Goal: Find specific page/section: Find specific page/section

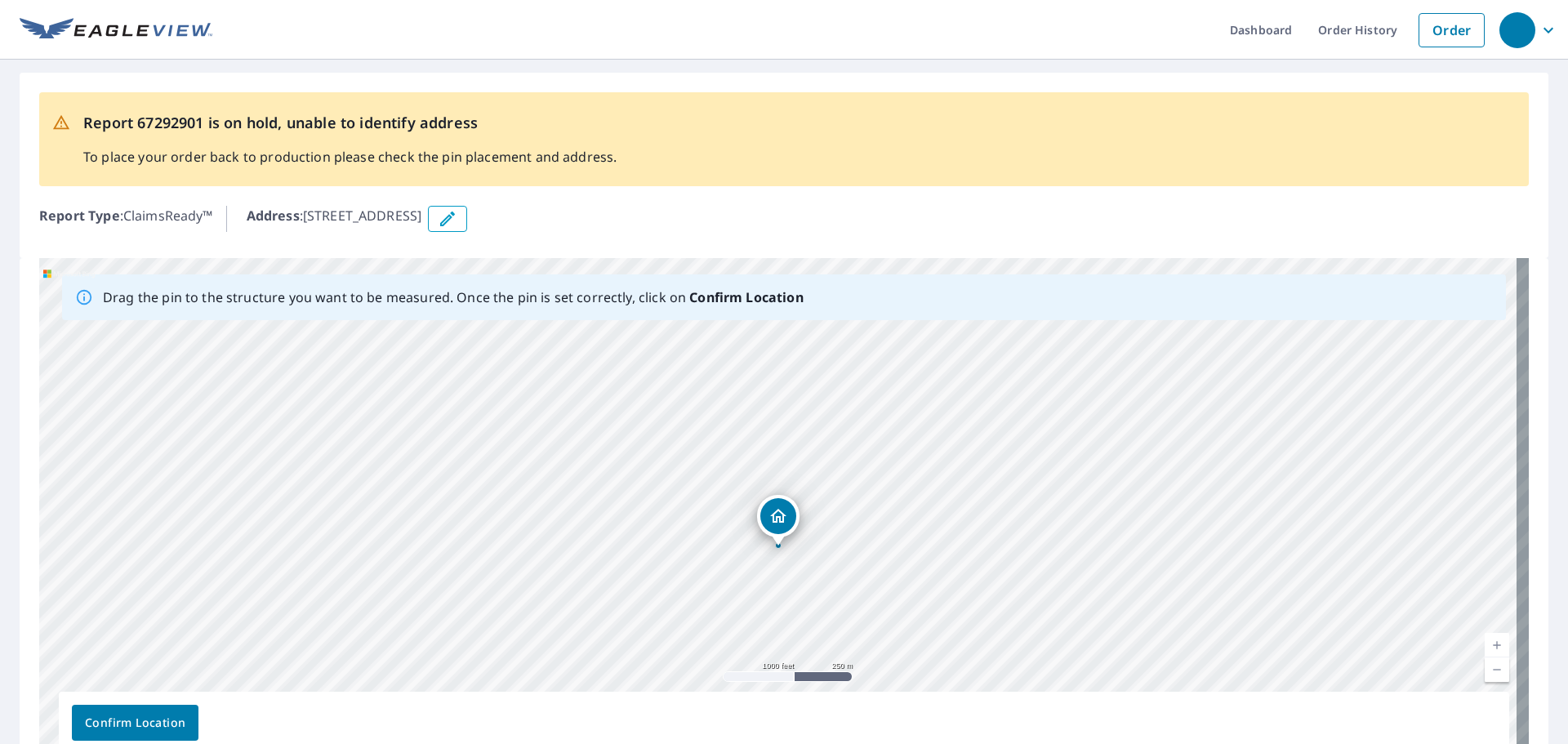
drag, startPoint x: 1175, startPoint y: 592, endPoint x: 1000, endPoint y: 662, distance: 188.5
click at [1000, 662] on div "[STREET_ADDRESS]" at bounding box center [784, 514] width 1490 height 512
drag, startPoint x: 789, startPoint y: 578, endPoint x: 1008, endPoint y: 349, distance: 316.9
click at [1008, 349] on div "[STREET_ADDRESS]" at bounding box center [784, 514] width 1490 height 512
drag, startPoint x: 82, startPoint y: 591, endPoint x: 954, endPoint y: 344, distance: 906.3
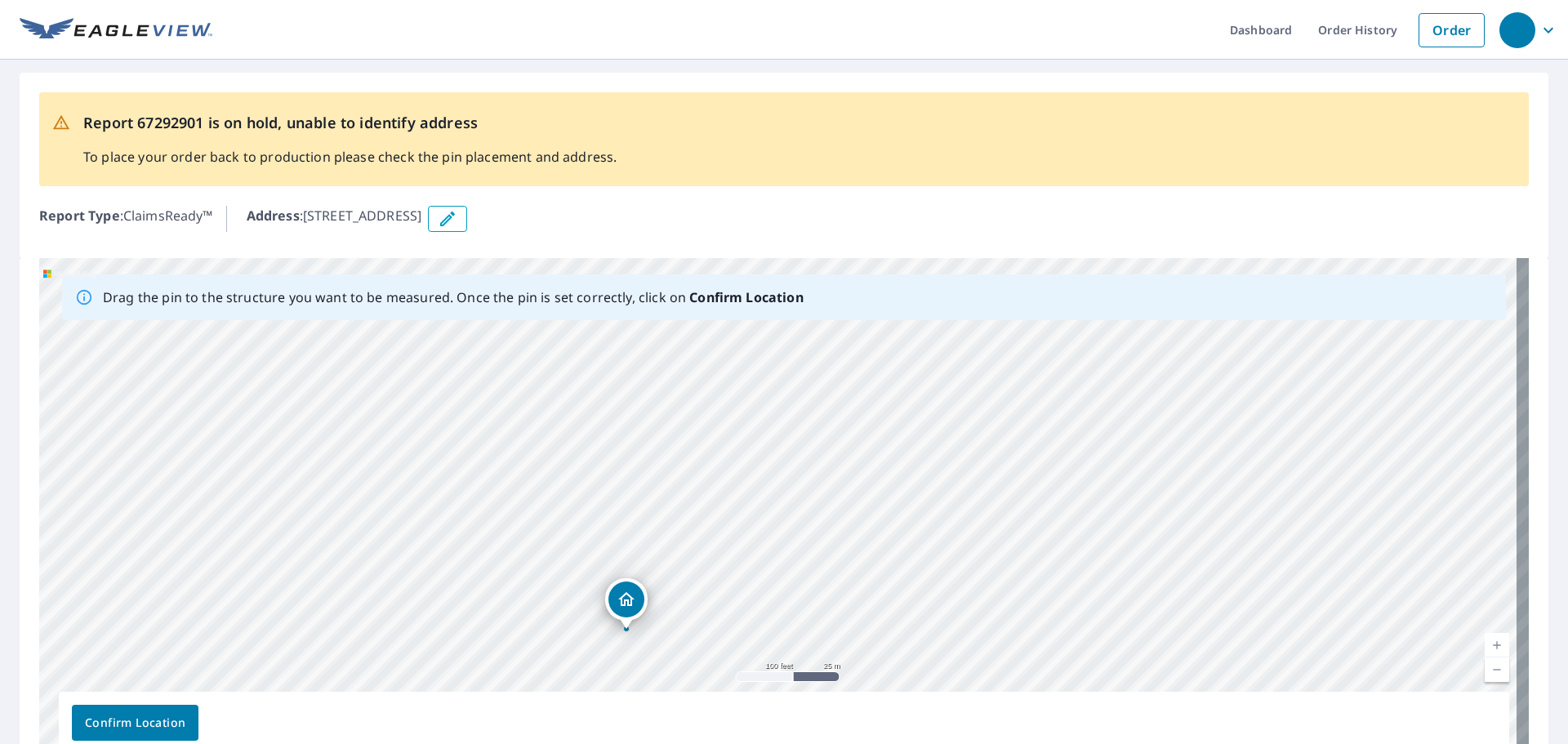
drag, startPoint x: 946, startPoint y: 485, endPoint x: 795, endPoint y: 603, distance: 191.6
click at [795, 603] on div "[STREET_ADDRESS]" at bounding box center [784, 514] width 1490 height 512
drag, startPoint x: 804, startPoint y: 525, endPoint x: 798, endPoint y: 594, distance: 69.3
click at [798, 594] on div "[STREET_ADDRESS]" at bounding box center [784, 514] width 1490 height 512
drag, startPoint x: 786, startPoint y: 633, endPoint x: 907, endPoint y: 473, distance: 200.6
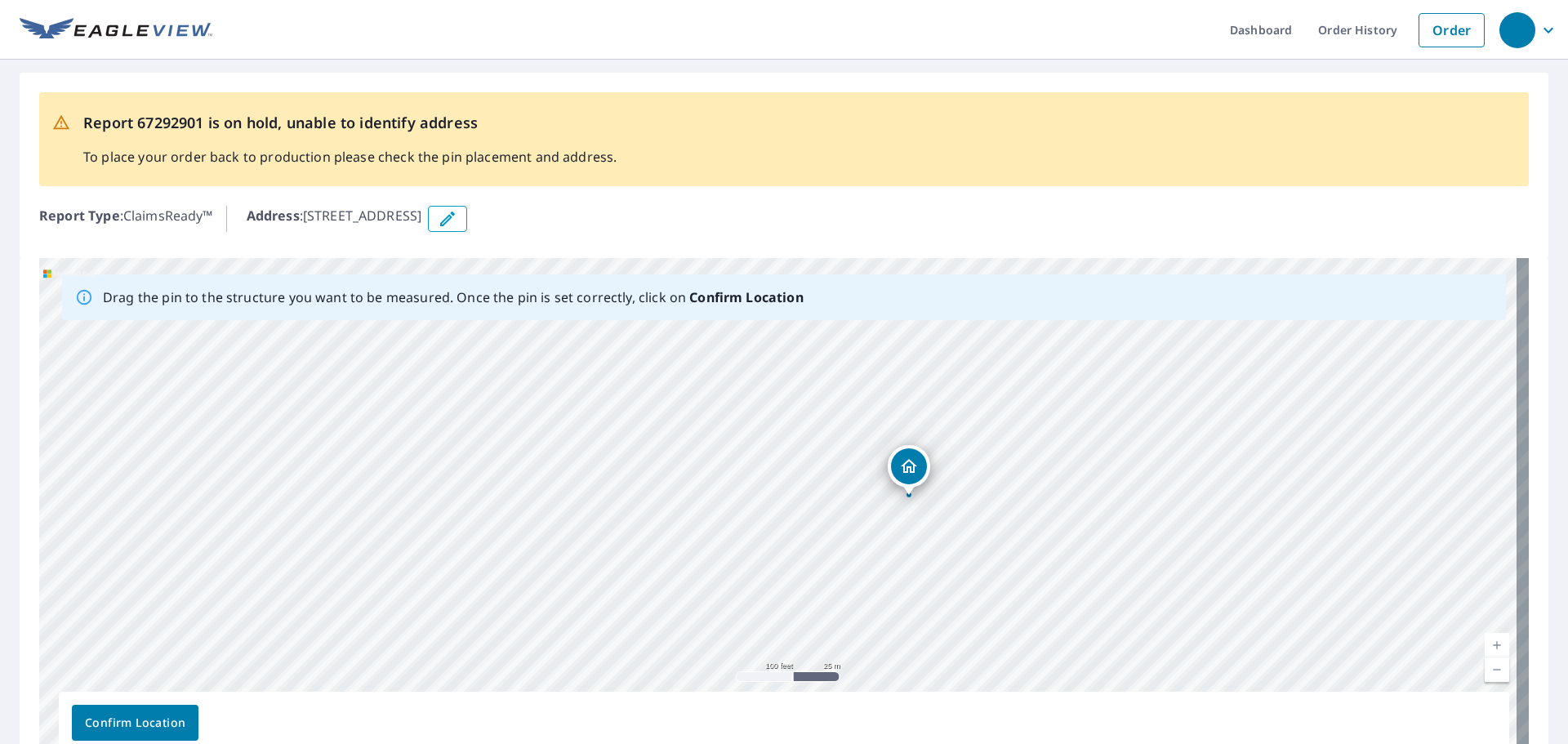
click at [907, 473] on div "[STREET_ADDRESS]" at bounding box center [784, 514] width 1490 height 512
click at [748, 490] on div "[STREET_ADDRESS]" at bounding box center [784, 514] width 1490 height 512
click at [147, 717] on span "Confirm Location" at bounding box center [135, 723] width 100 height 20
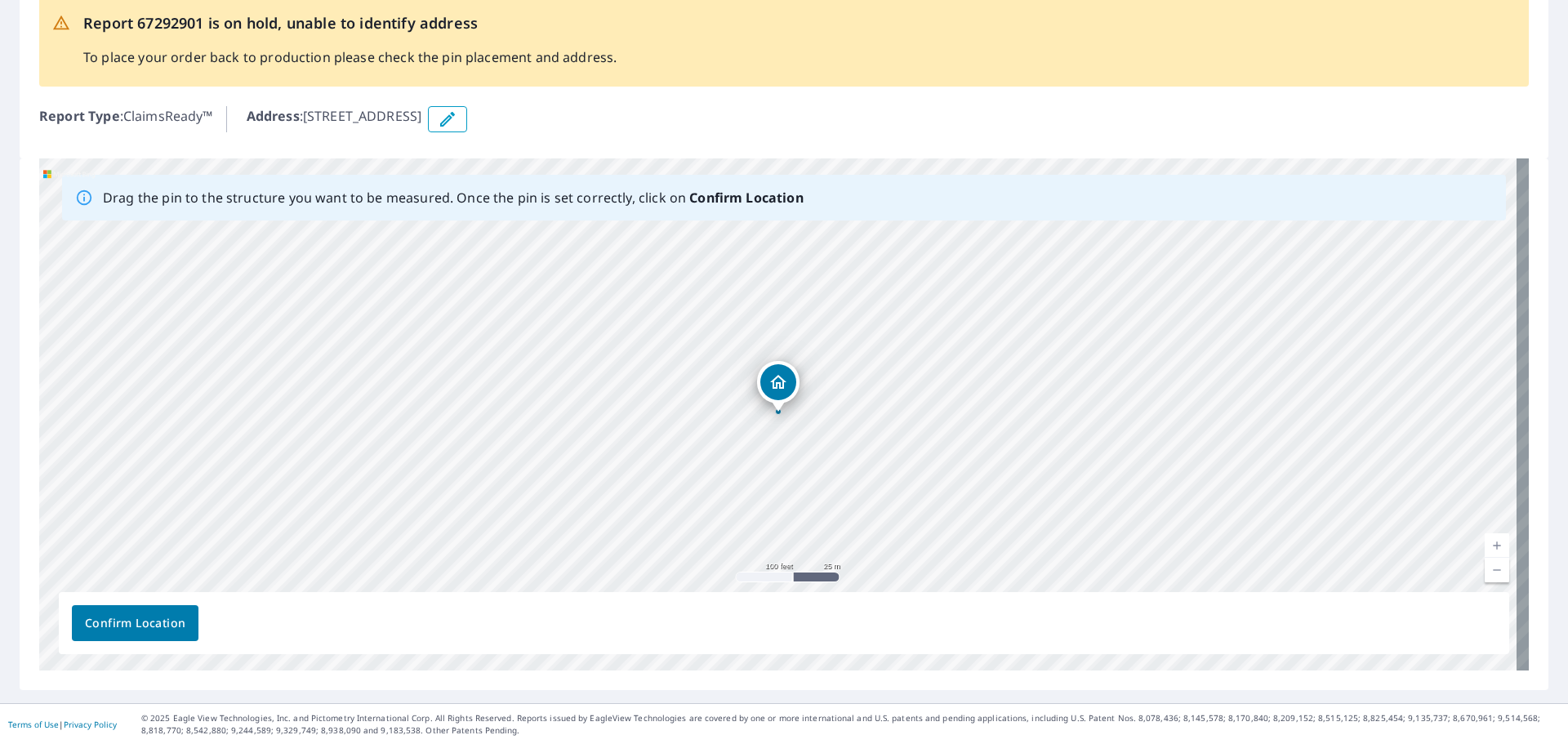
scroll to position [142, 0]
click at [143, 626] on span "Confirm Location" at bounding box center [135, 623] width 100 height 20
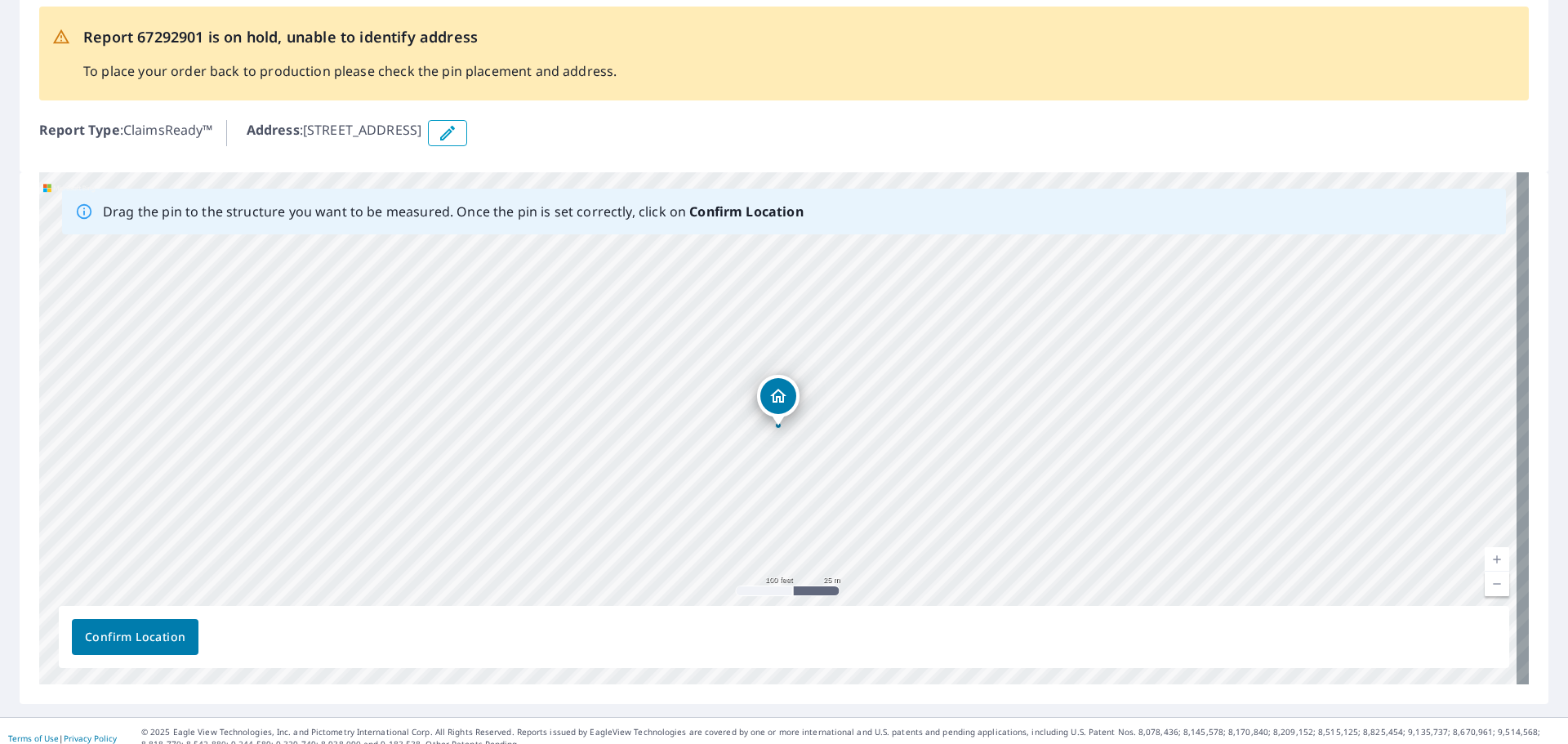
scroll to position [140, 0]
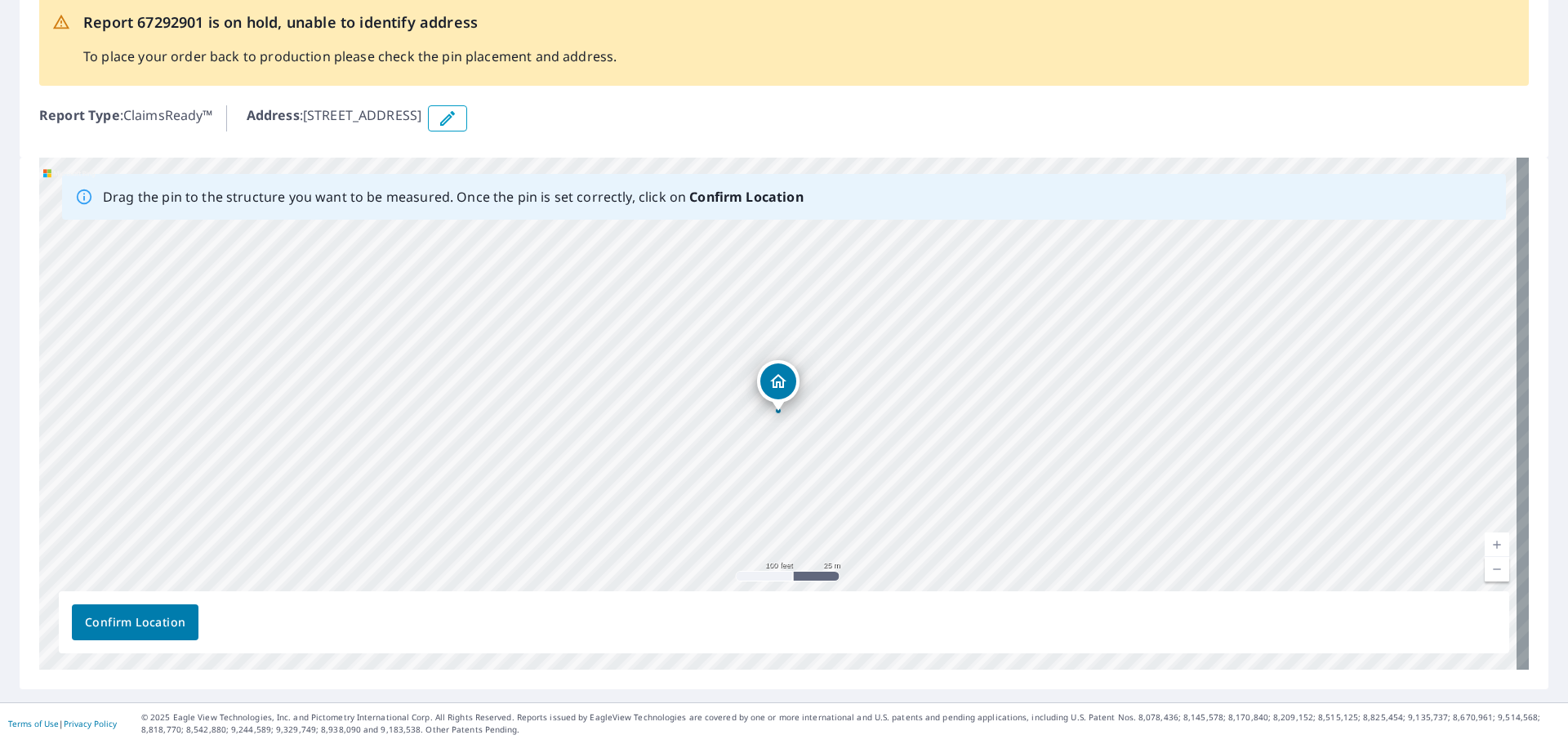
click at [771, 378] on icon "Dropped pin, building 1, Residential property, 22460 Klines Resort Rd Lot 18 Th…" at bounding box center [779, 382] width 20 height 20
click at [802, 459] on div "[STREET_ADDRESS]" at bounding box center [784, 413] width 1490 height 512
click at [779, 423] on div "[STREET_ADDRESS]" at bounding box center [784, 413] width 1490 height 512
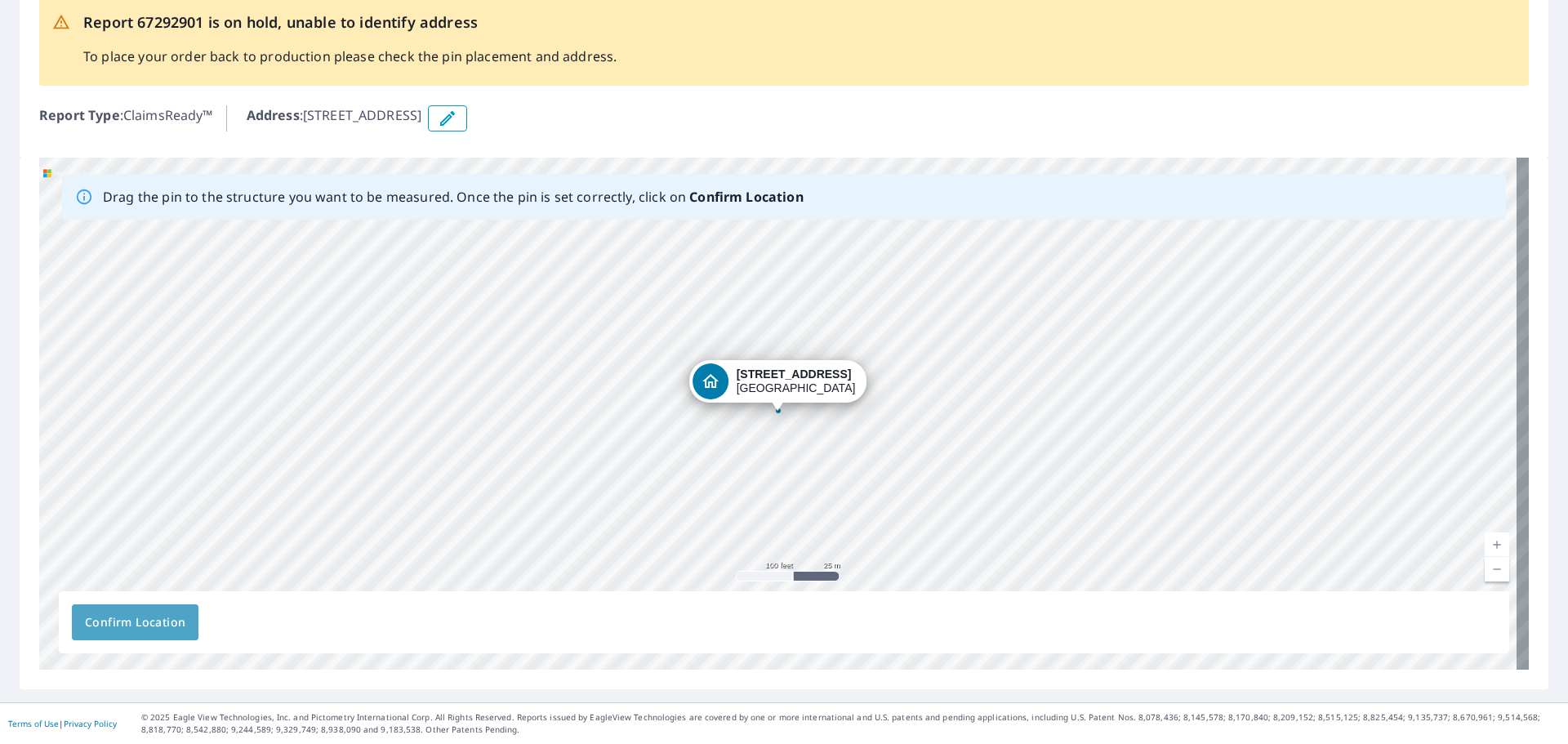
click at [140, 621] on span "Confirm Location" at bounding box center [135, 623] width 100 height 20
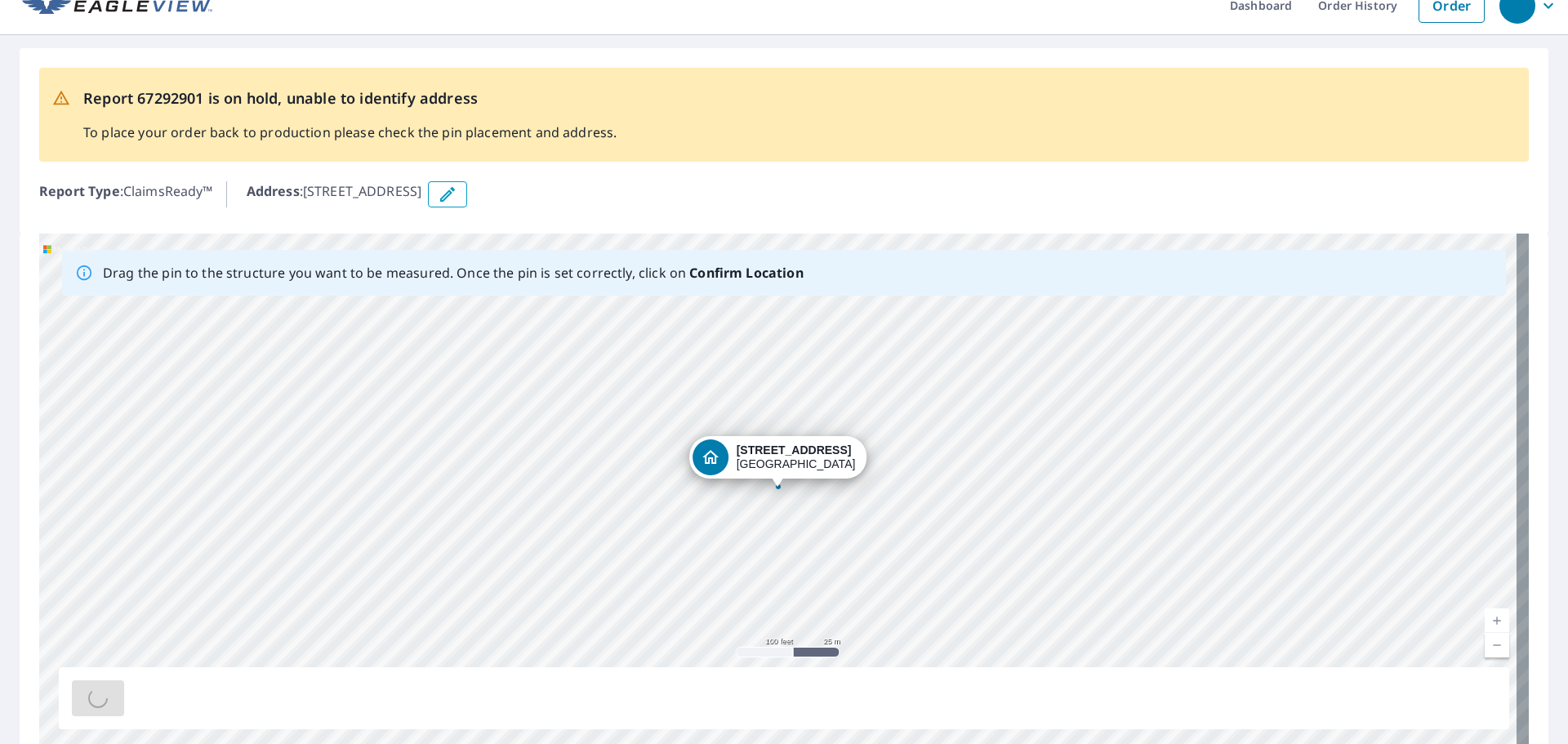
scroll to position [0, 0]
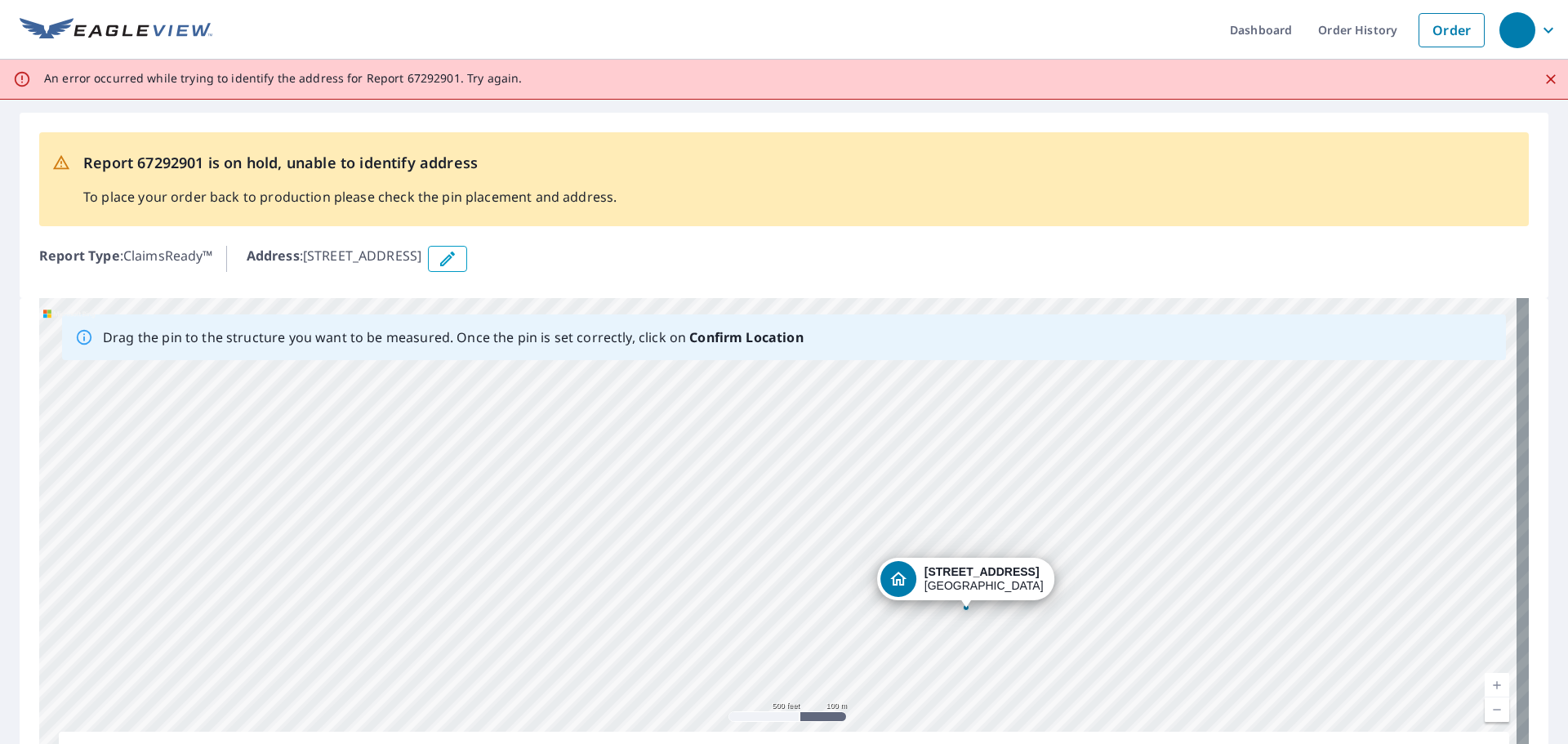
drag, startPoint x: 131, startPoint y: 641, endPoint x: 694, endPoint y: 649, distance: 563.1
click at [694, 649] on div "[STREET_ADDRESS]" at bounding box center [784, 554] width 1490 height 512
